Goal: Obtain resource: Download file/media

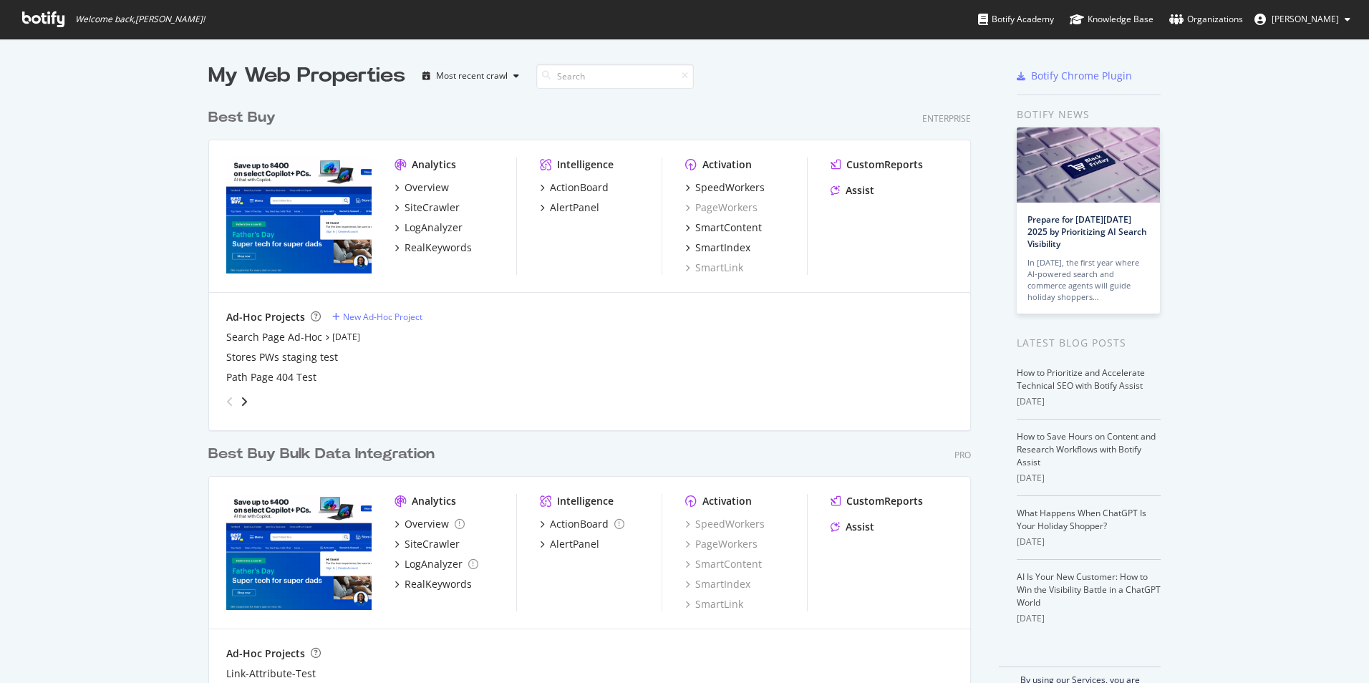
scroll to position [672, 1348]
click at [427, 211] on div "SiteCrawler" at bounding box center [432, 207] width 55 height 14
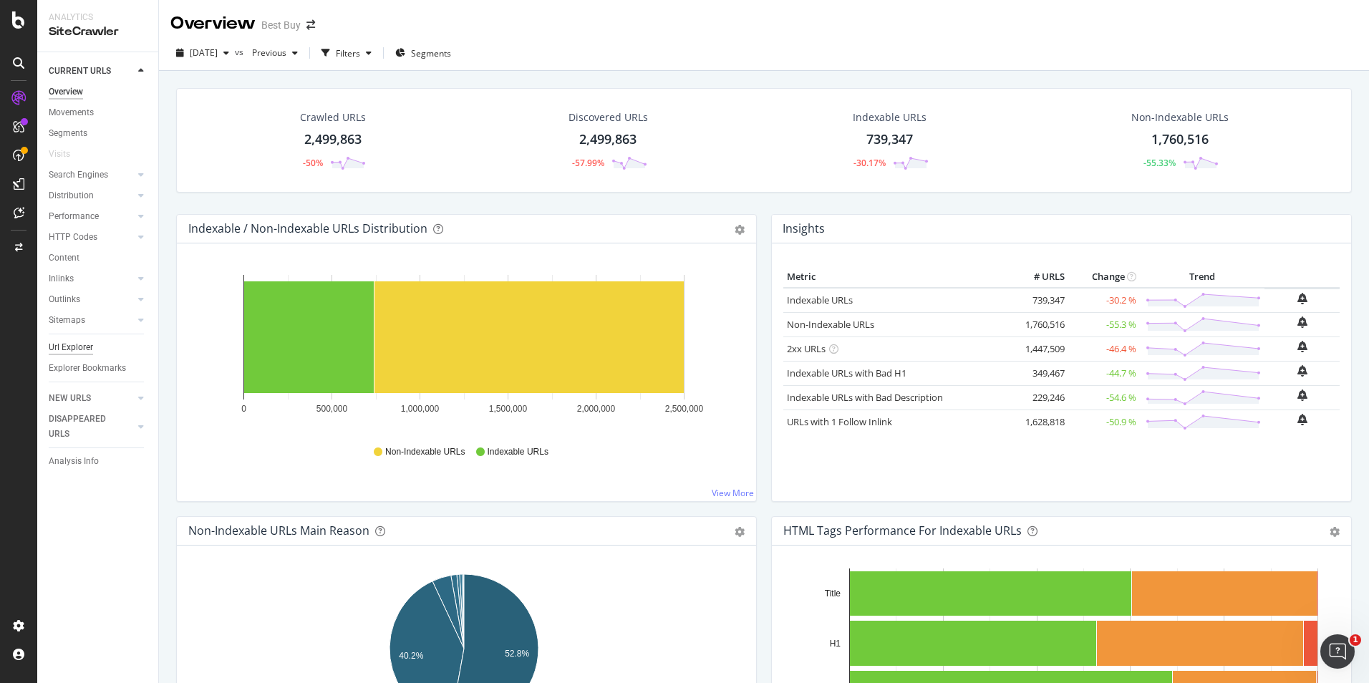
click at [81, 341] on div "Url Explorer" at bounding box center [71, 347] width 44 height 15
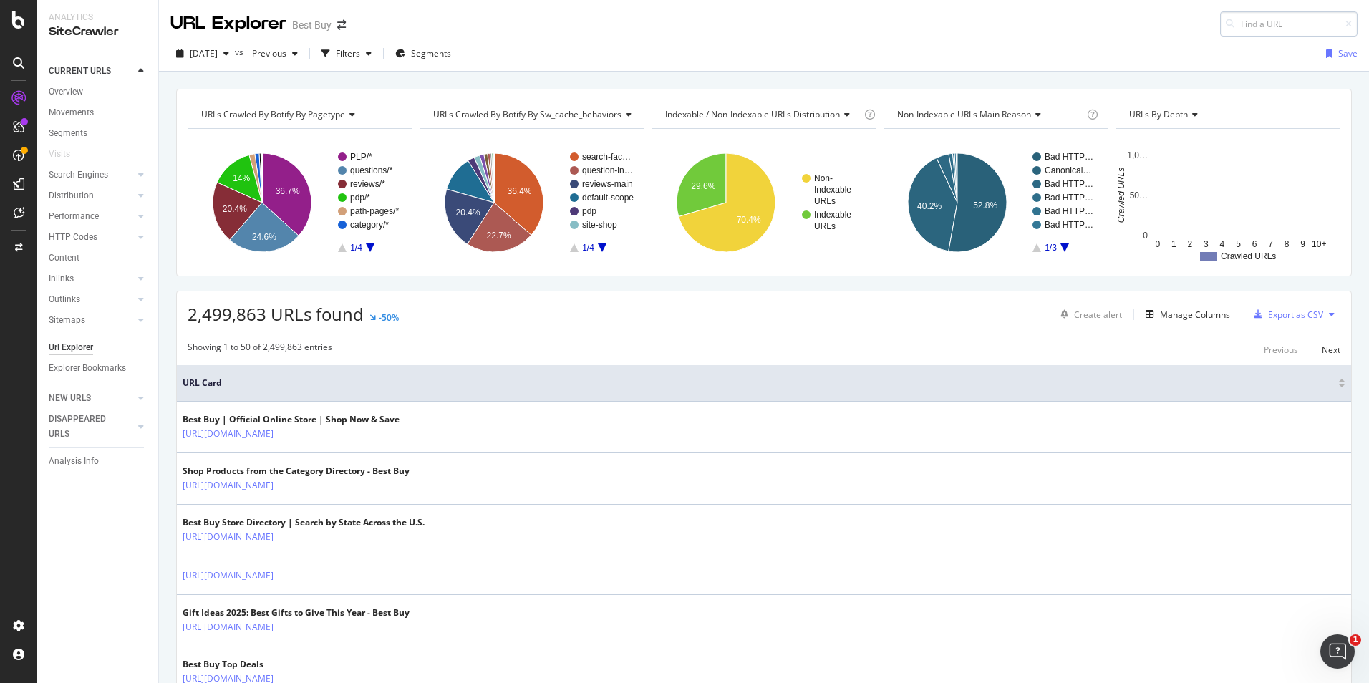
type input "pcmcat748300687156"
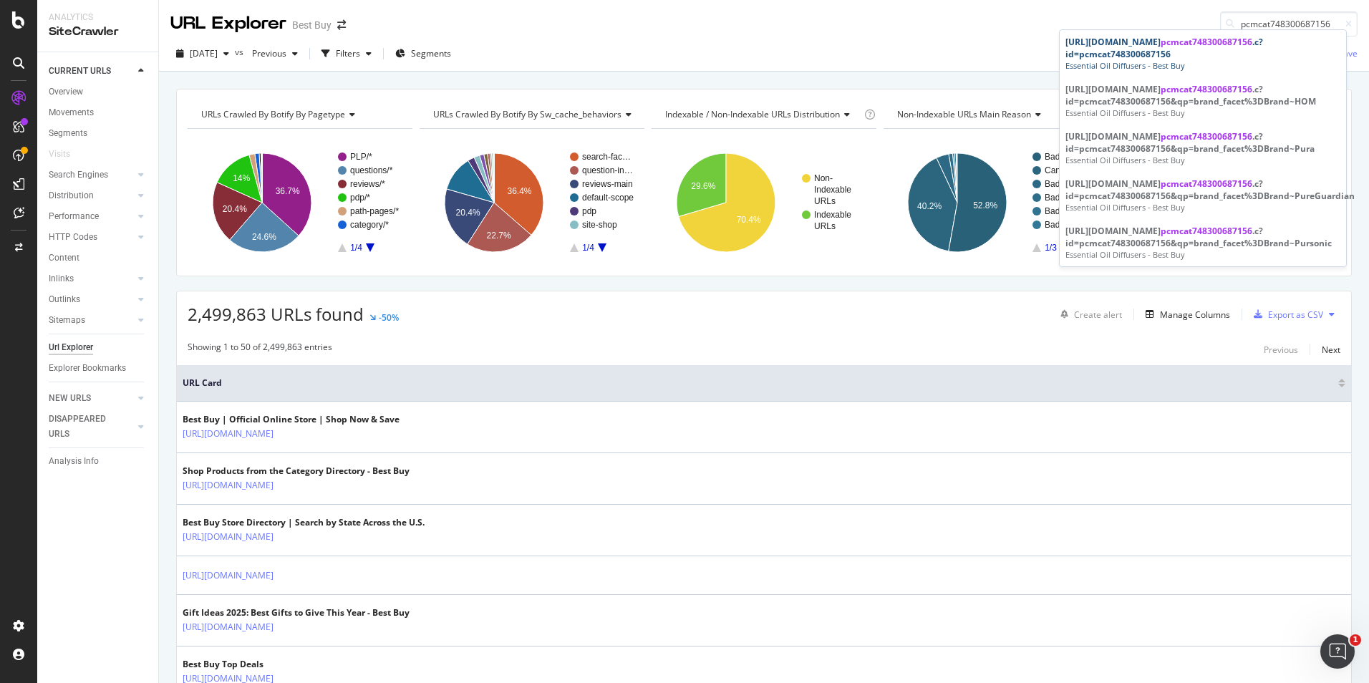
click at [1214, 48] on span "pcmcat748300687156" at bounding box center [1207, 42] width 92 height 12
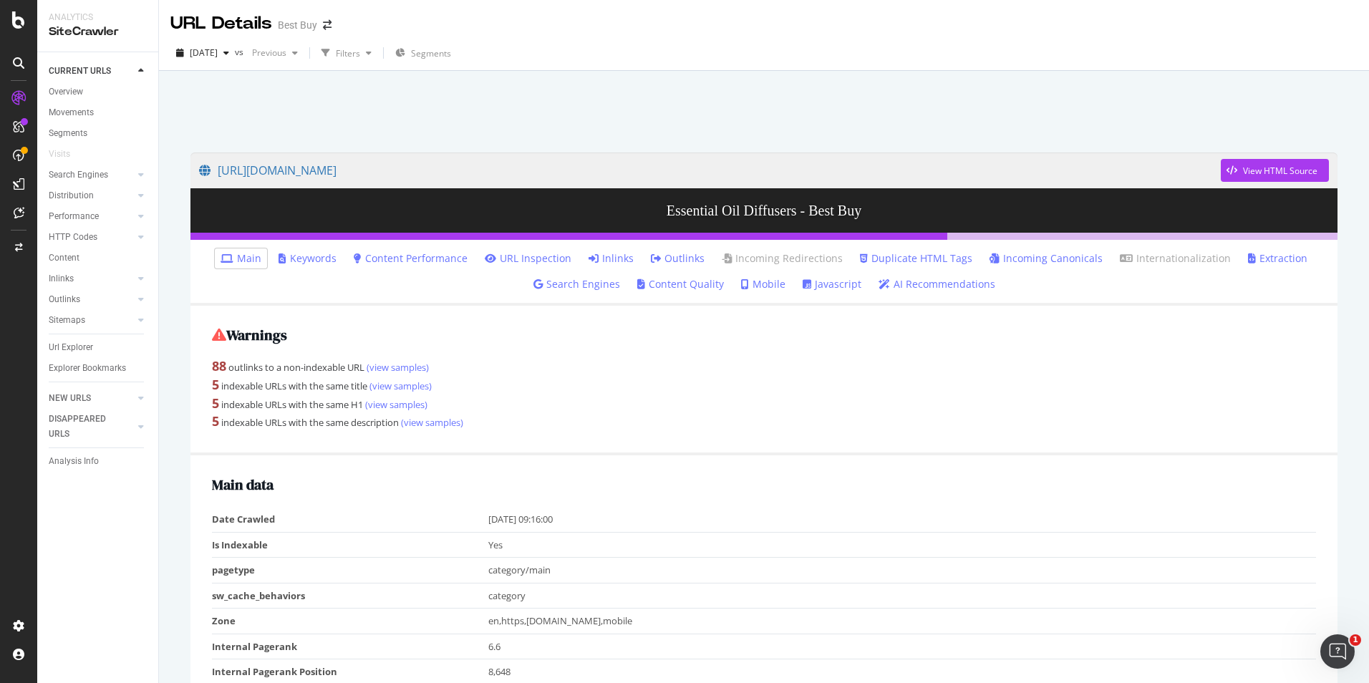
click at [619, 256] on link "Inlinks" at bounding box center [611, 258] width 45 height 14
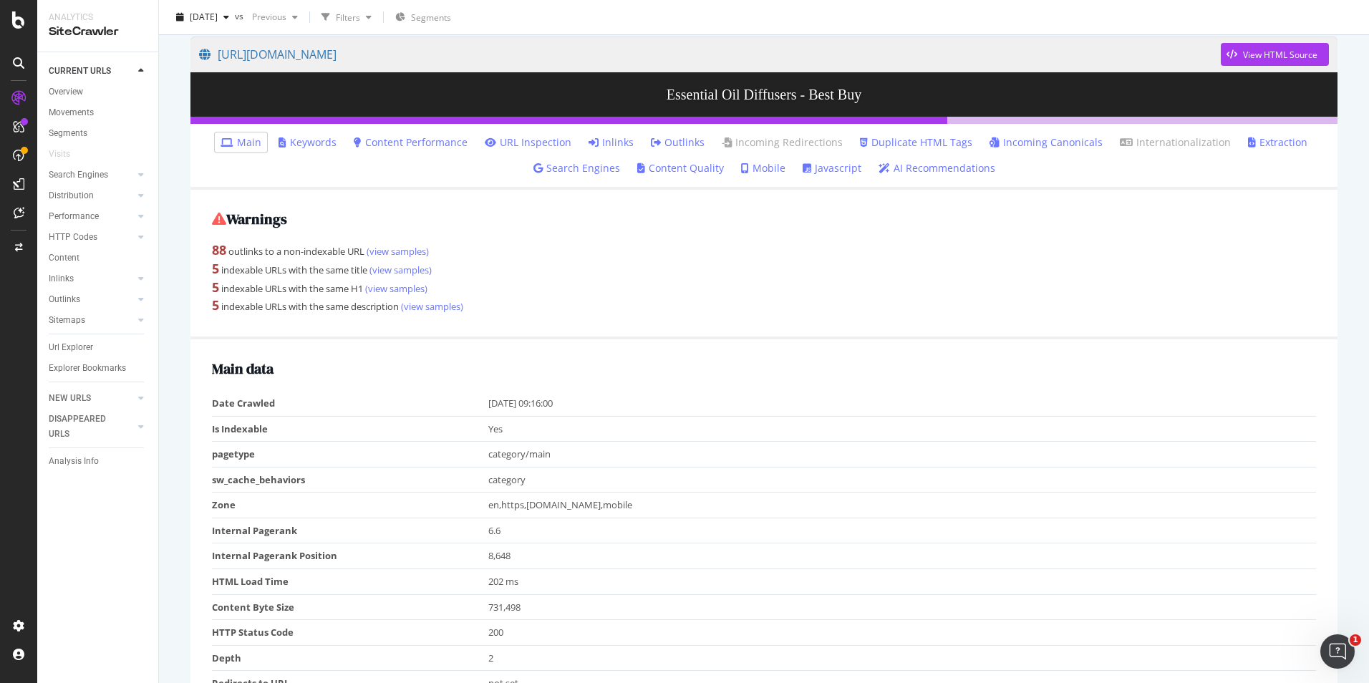
scroll to position [72, 0]
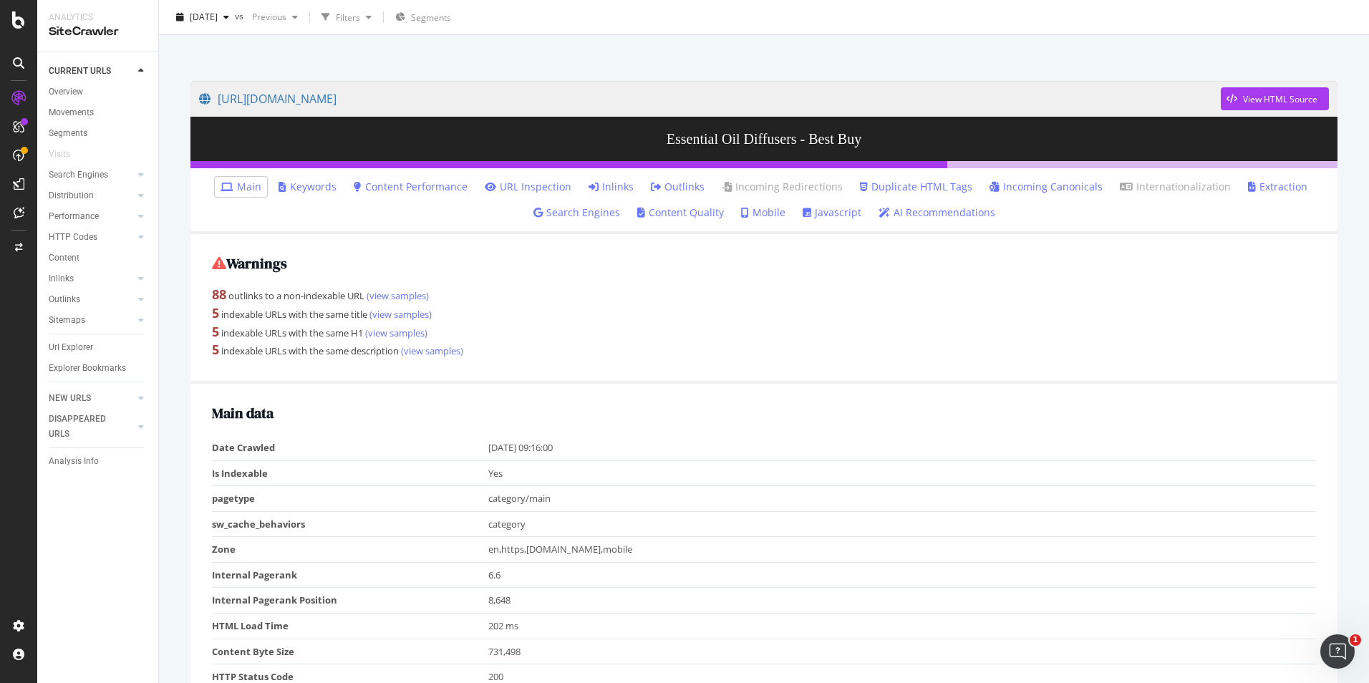
click at [609, 184] on link "Inlinks" at bounding box center [611, 187] width 45 height 14
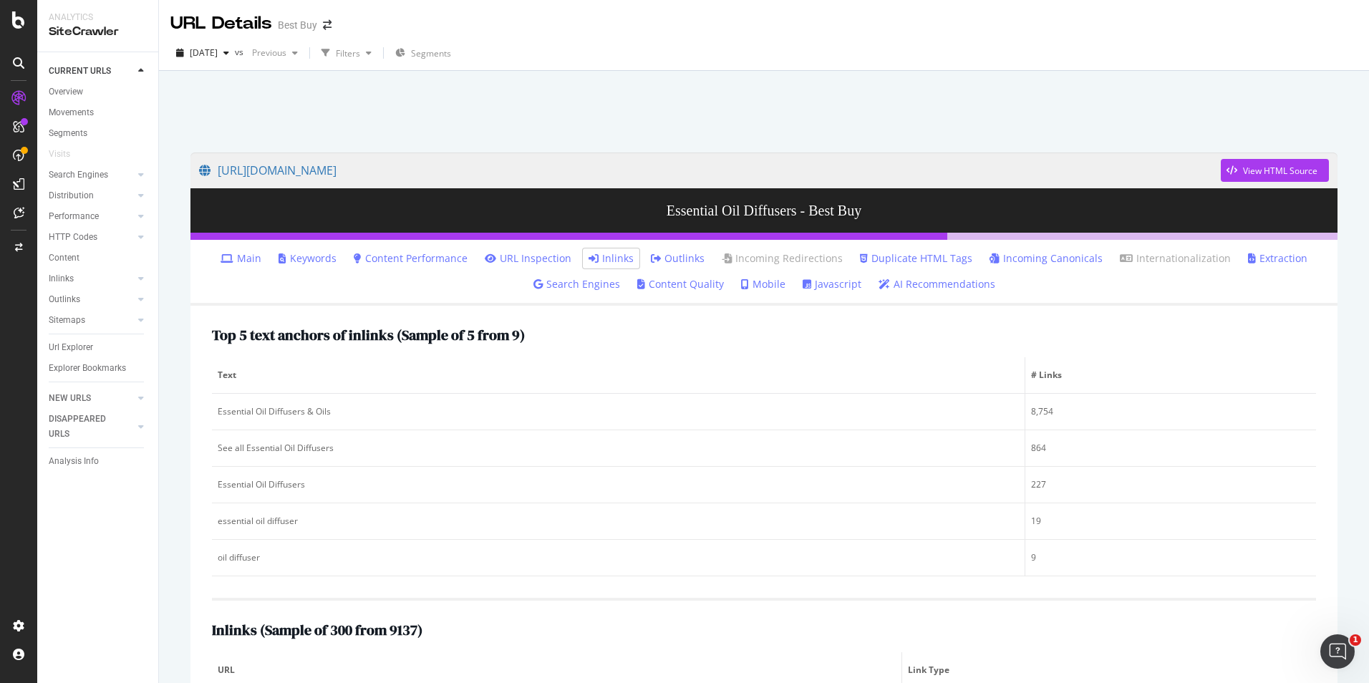
drag, startPoint x: 58, startPoint y: 278, endPoint x: 208, endPoint y: 304, distance: 152.6
click at [58, 278] on div "Inlinks" at bounding box center [61, 278] width 25 height 15
click at [56, 282] on div "Inlinks" at bounding box center [61, 278] width 25 height 15
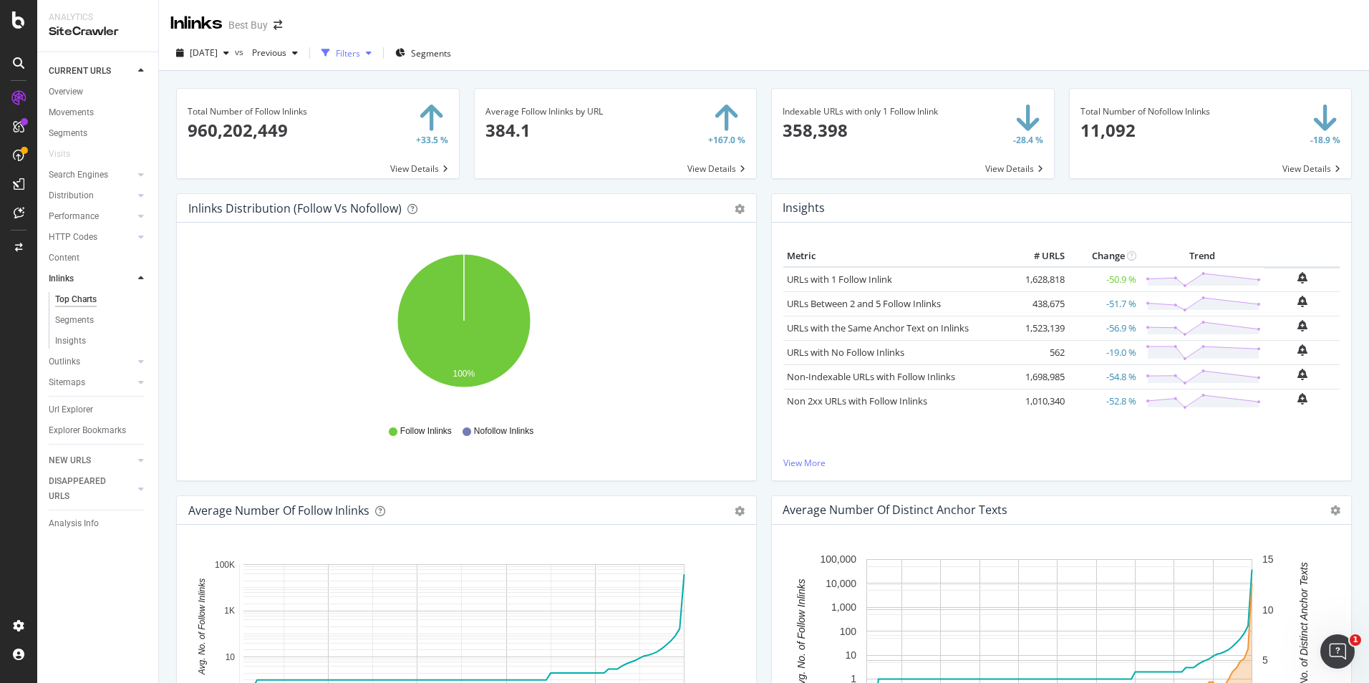
click at [360, 52] on div "Filters" at bounding box center [348, 53] width 24 height 12
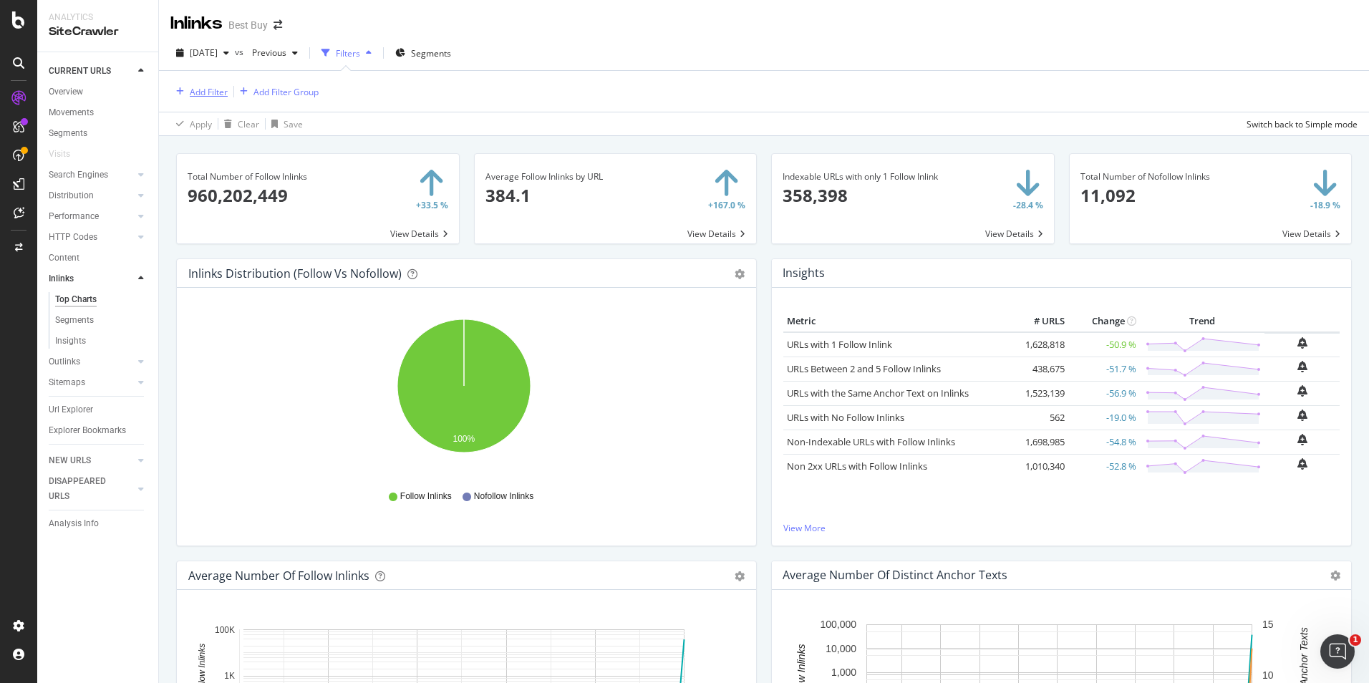
click at [216, 95] on div "Add Filter" at bounding box center [209, 92] width 38 height 12
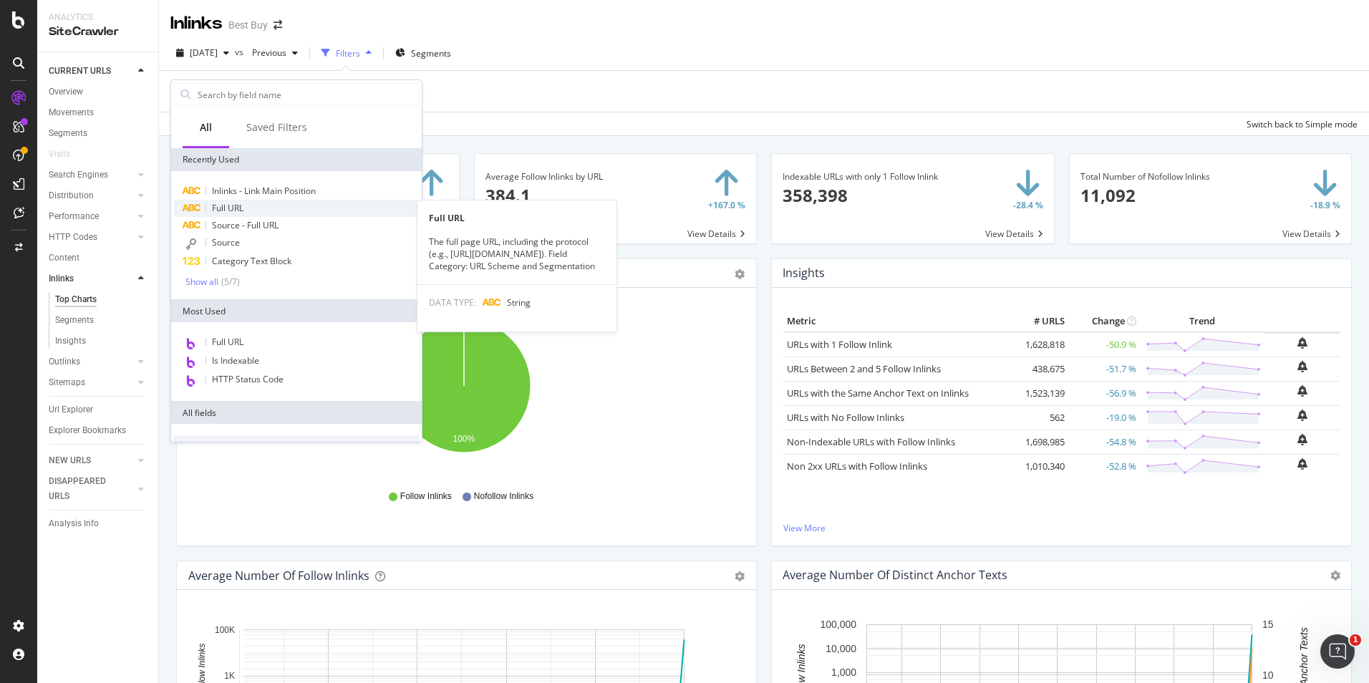
click at [243, 202] on span "Full URL" at bounding box center [228, 208] width 32 height 12
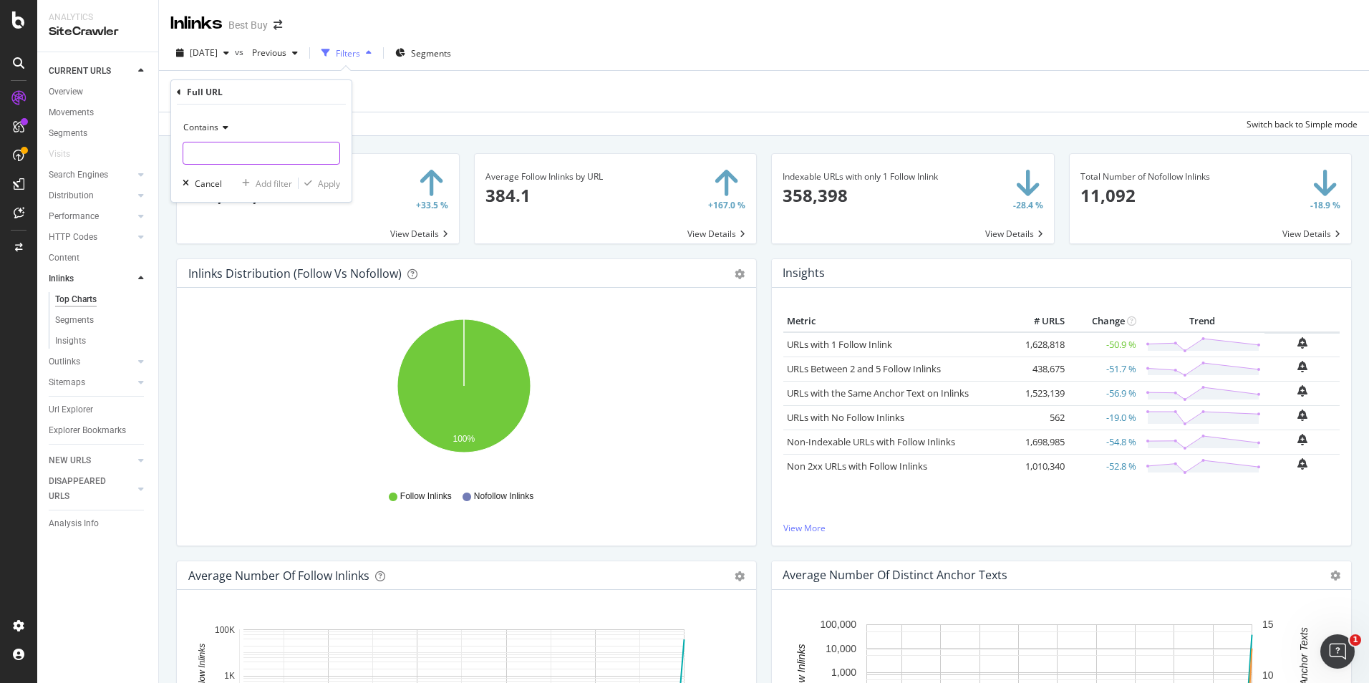
click at [242, 155] on input "text" at bounding box center [261, 153] width 156 height 23
paste input "https://www.bestbuy.com/site/heating-cooling-air-quality/diffusers-oils/pcmcat7…"
type input "https://www.bestbuy.com/site/heating-cooling-air-quality/diffusers-oils/pcmcat7…"
click at [326, 183] on div "Apply" at bounding box center [329, 184] width 22 height 12
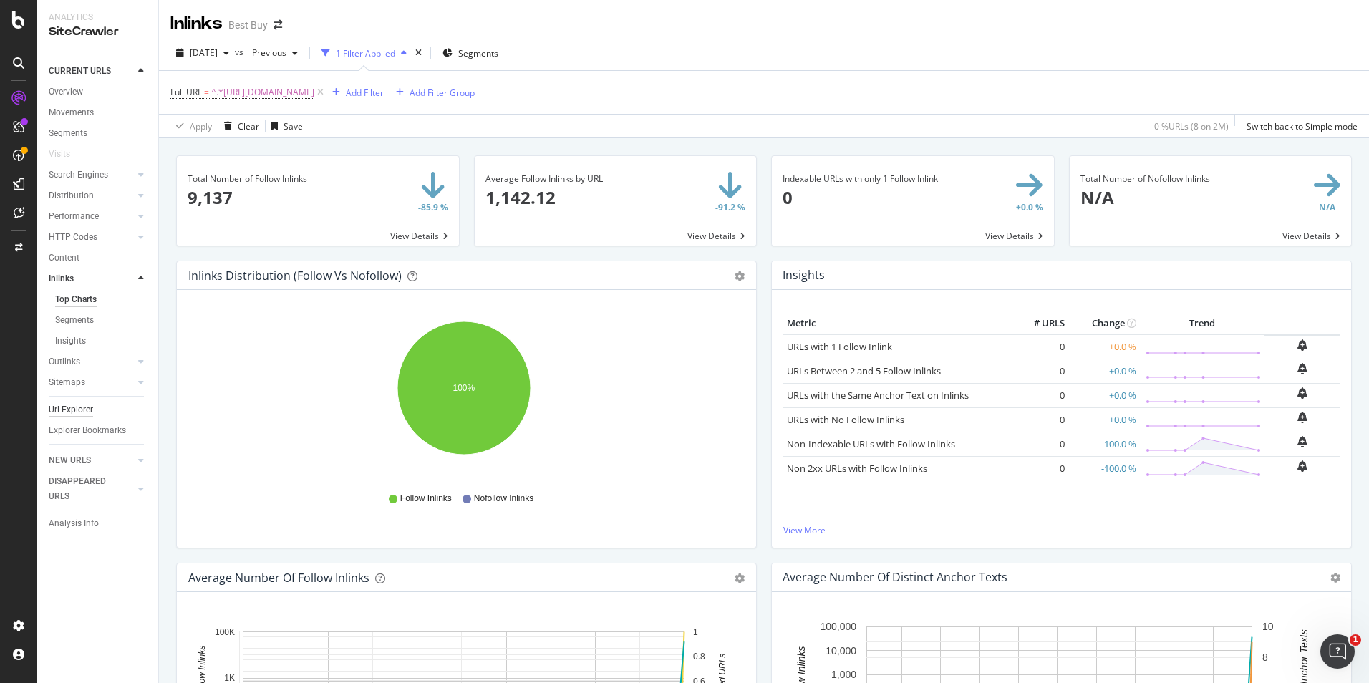
click at [67, 410] on div "Url Explorer" at bounding box center [71, 409] width 44 height 15
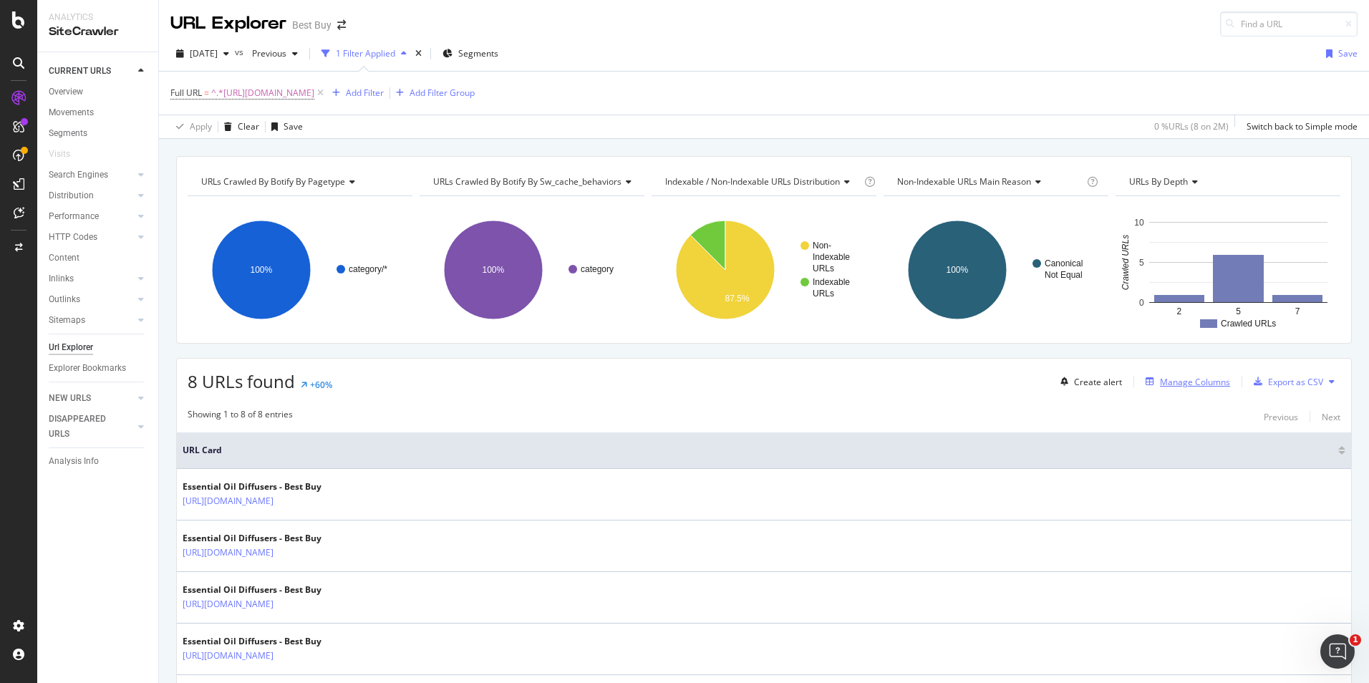
click at [1197, 382] on div "Manage Columns" at bounding box center [1195, 382] width 70 height 12
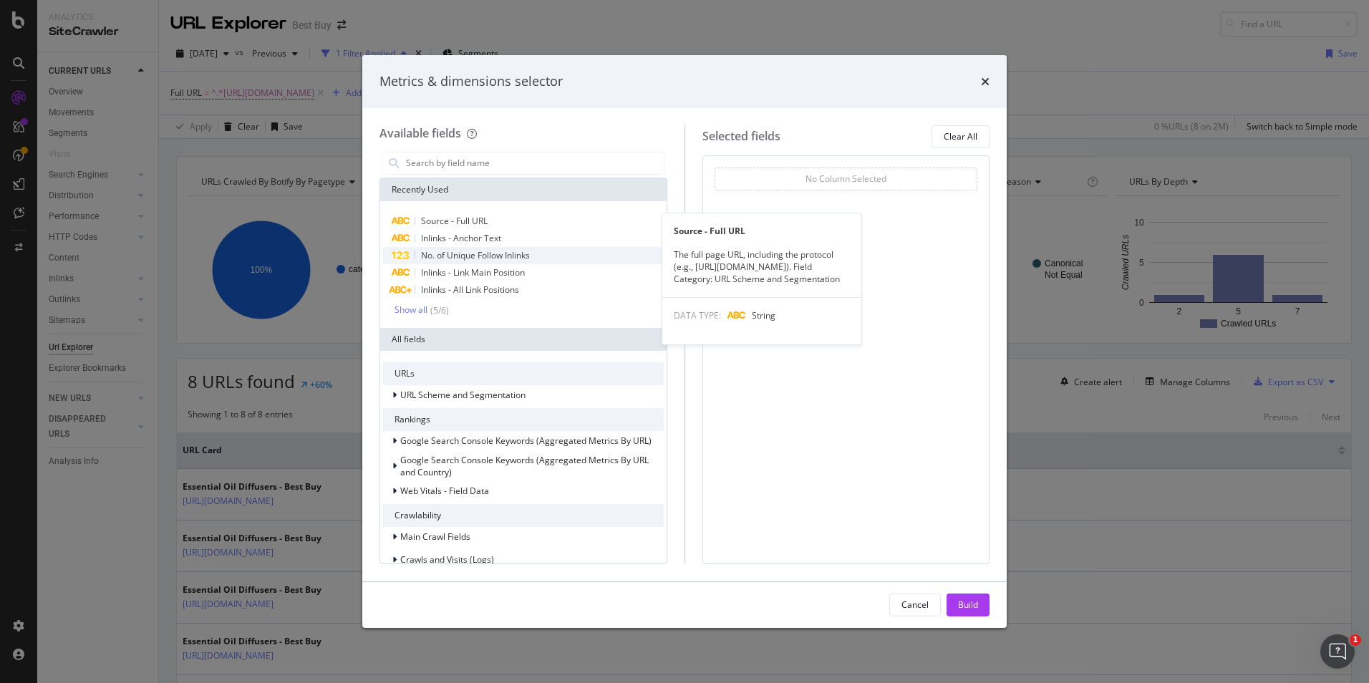
click at [468, 220] on span "Source - Full URL" at bounding box center [454, 221] width 67 height 12
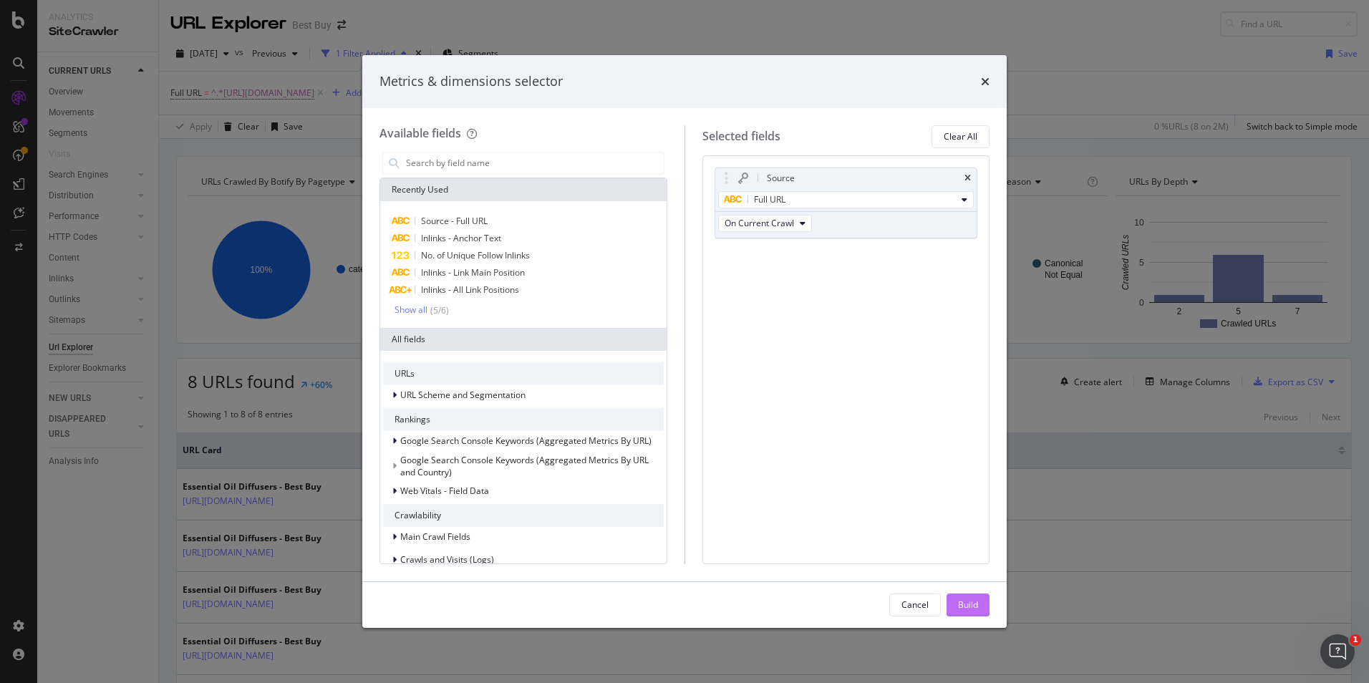
click at [969, 609] on div "Build" at bounding box center [968, 605] width 20 height 12
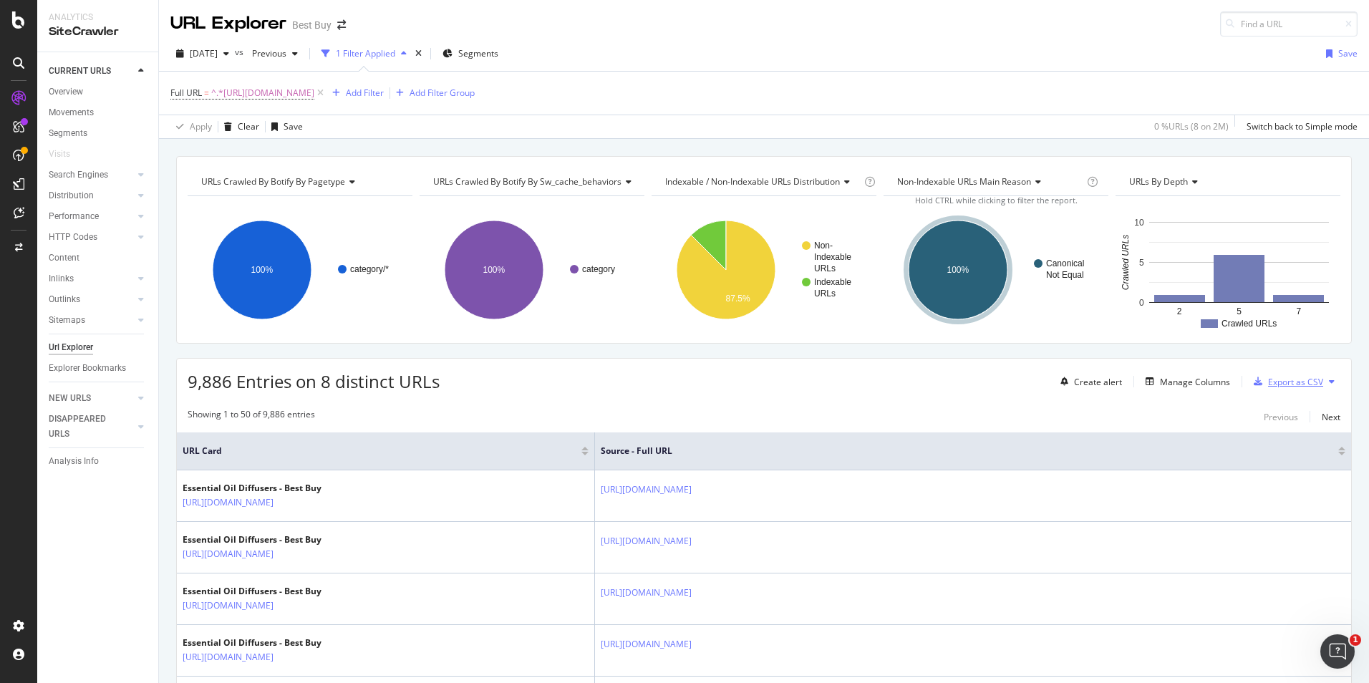
click at [1299, 382] on div "Export as CSV" at bounding box center [1295, 382] width 55 height 12
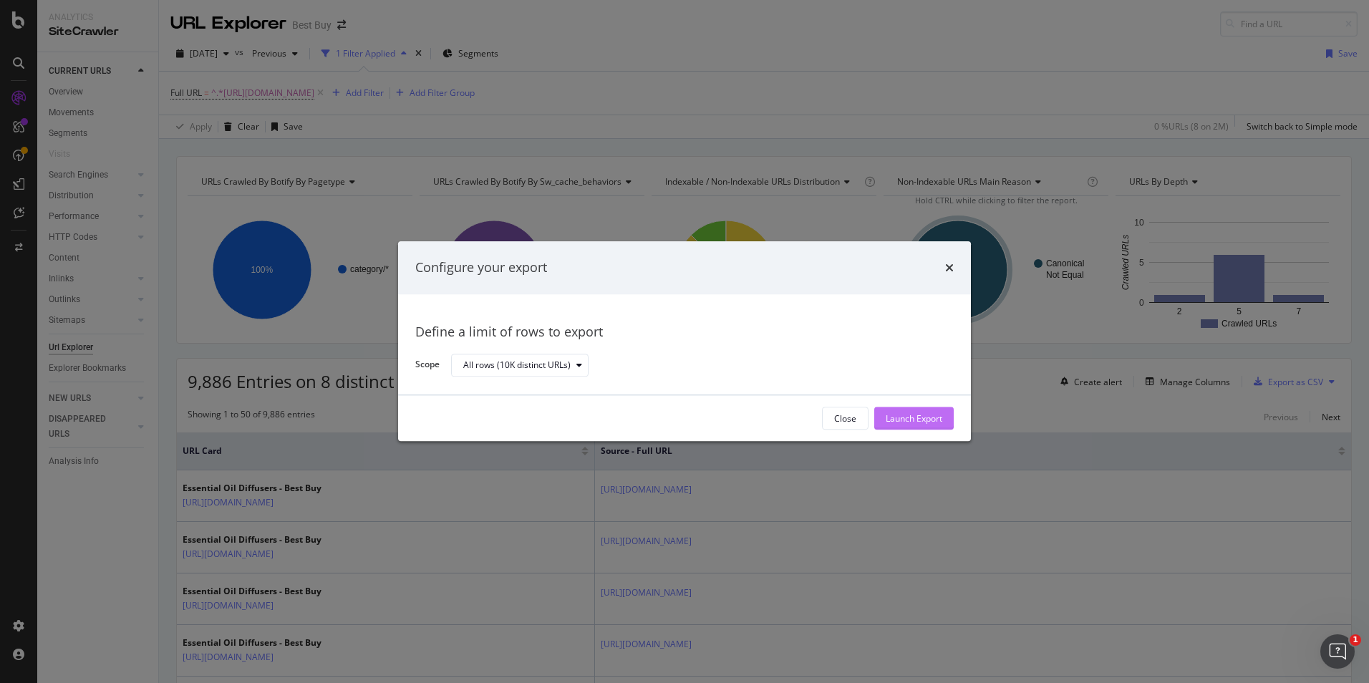
click at [889, 415] on div "Launch Export" at bounding box center [914, 418] width 57 height 12
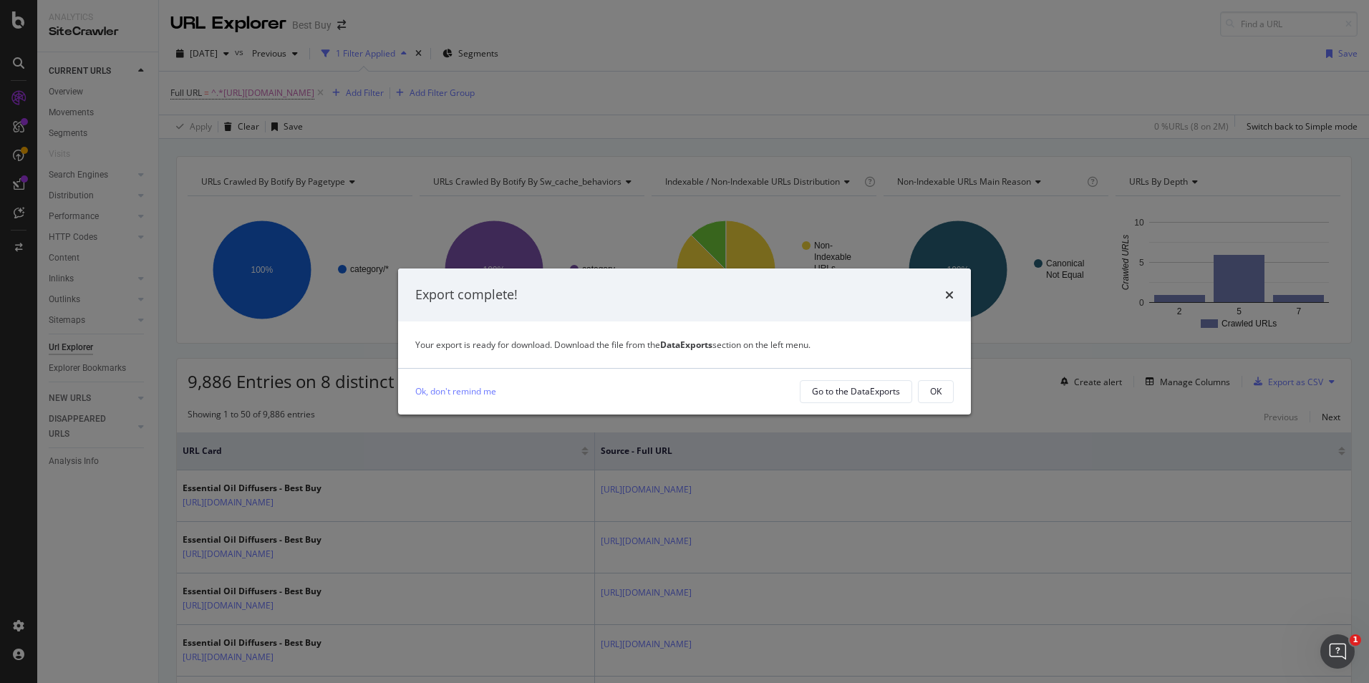
click at [949, 296] on icon "times" at bounding box center [949, 294] width 9 height 11
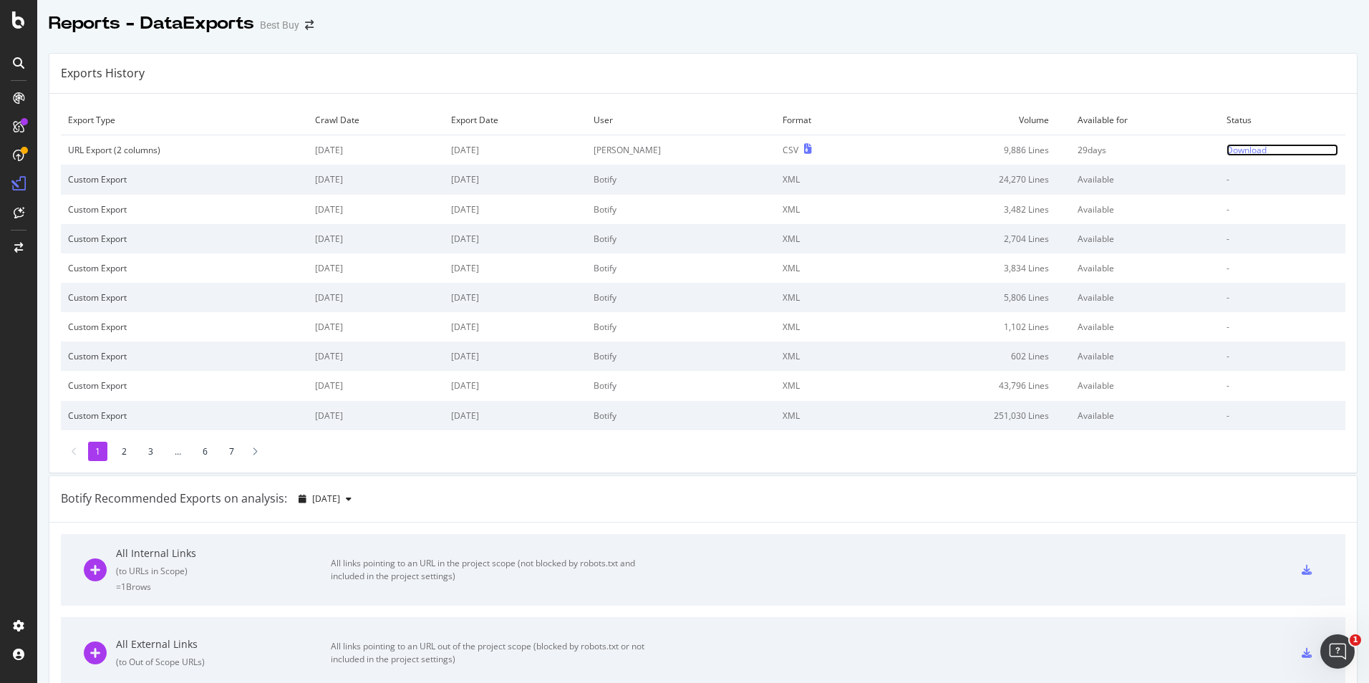
click at [1231, 154] on div "Download" at bounding box center [1247, 150] width 40 height 12
